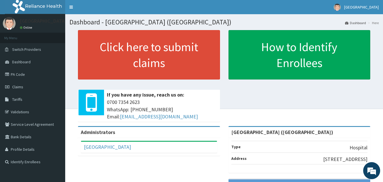
click at [23, 61] on span "Dashboard" at bounding box center [21, 61] width 18 height 5
click at [15, 101] on span "Tariffs" at bounding box center [17, 99] width 10 height 5
